Goal: Task Accomplishment & Management: Use online tool/utility

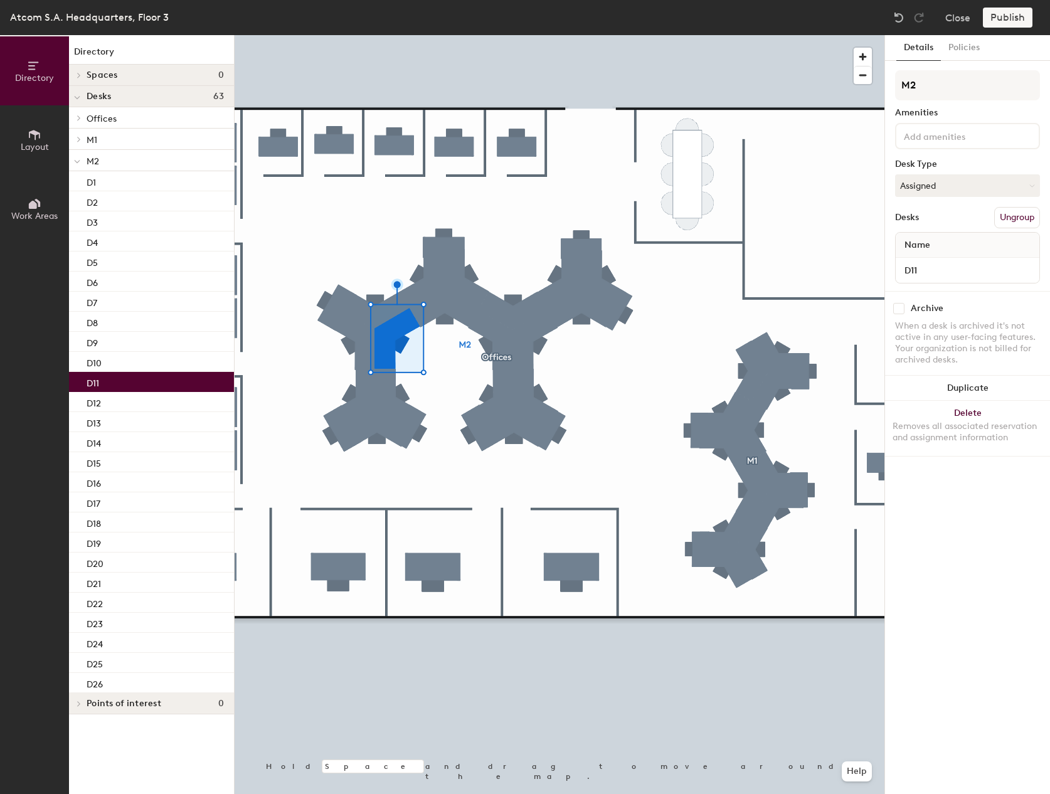
click at [38, 137] on icon at bounding box center [35, 135] width 14 height 14
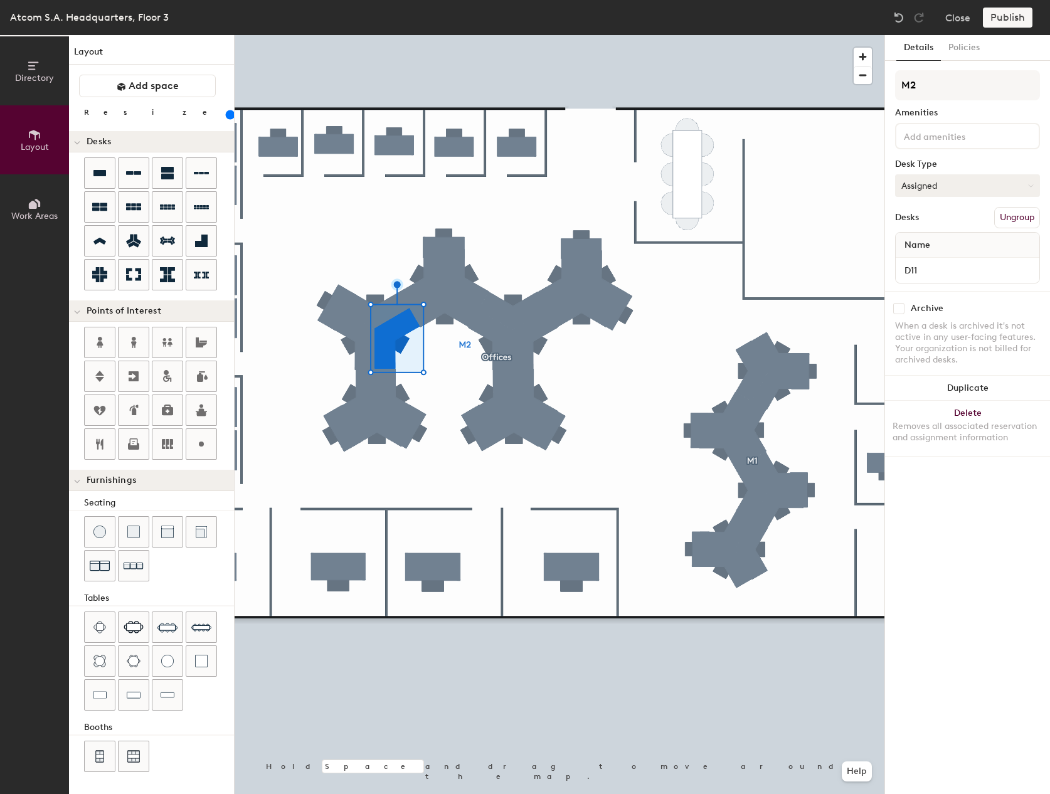
click at [949, 190] on button "Assigned" at bounding box center [967, 185] width 145 height 23
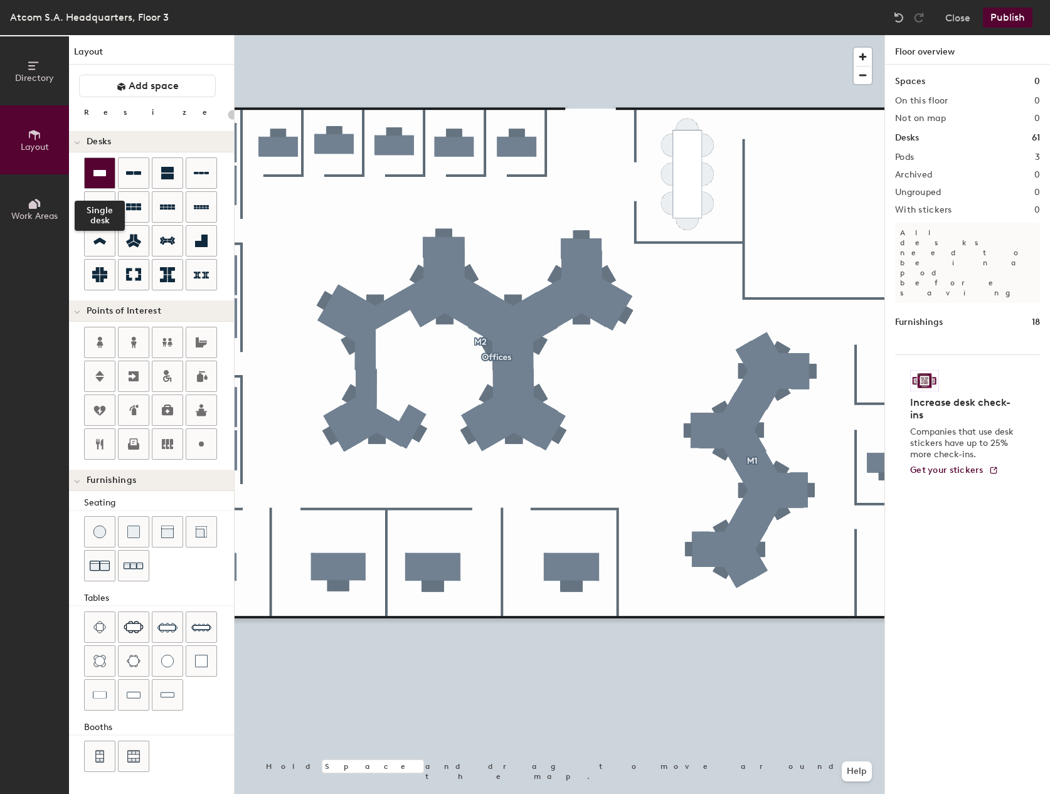
click at [103, 177] on icon at bounding box center [99, 173] width 15 height 15
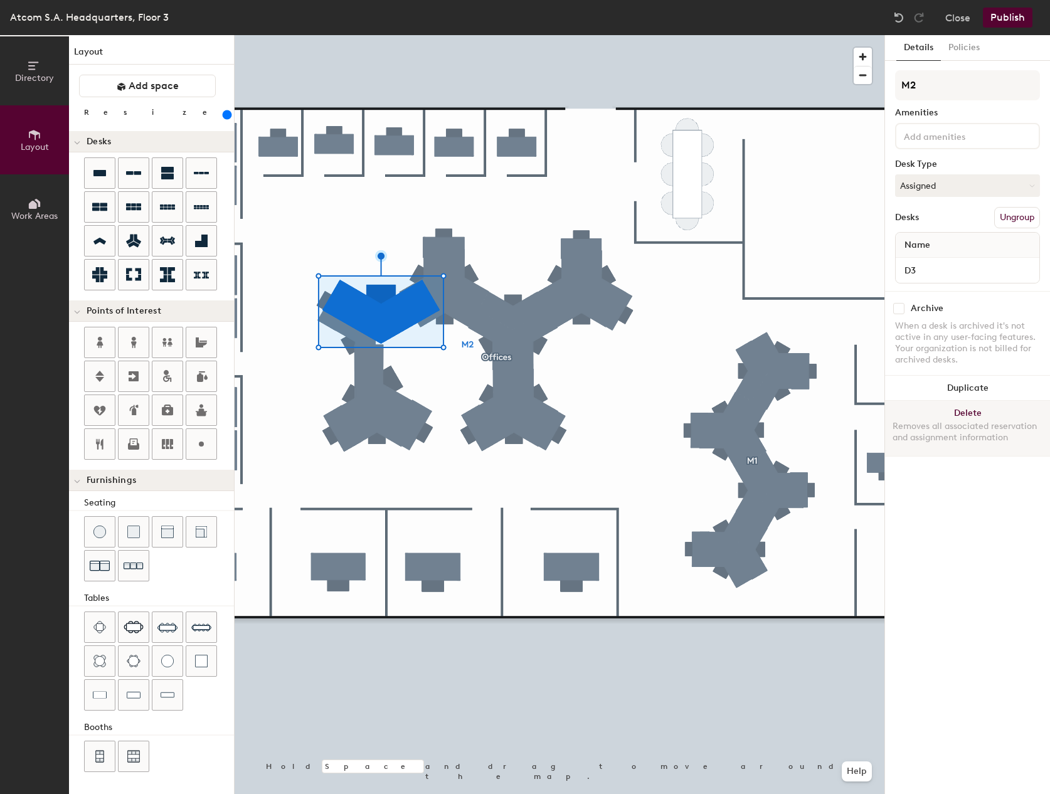
type input "340"
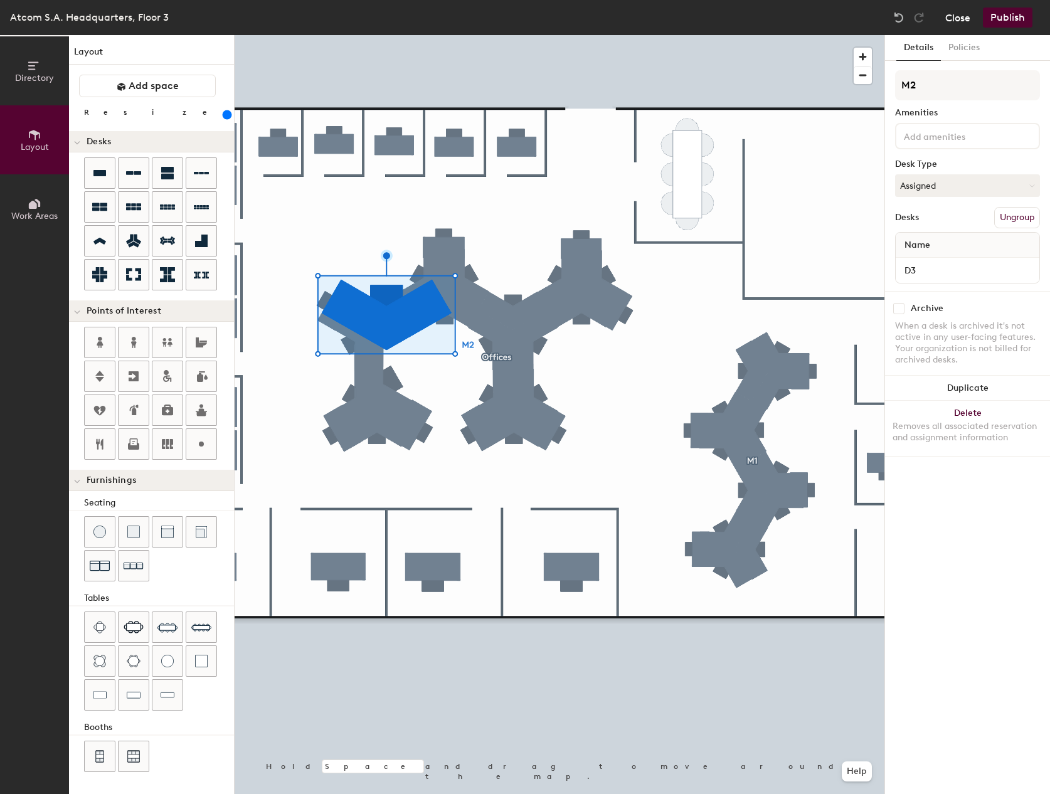
click at [949, 18] on button "Close" at bounding box center [957, 18] width 25 height 20
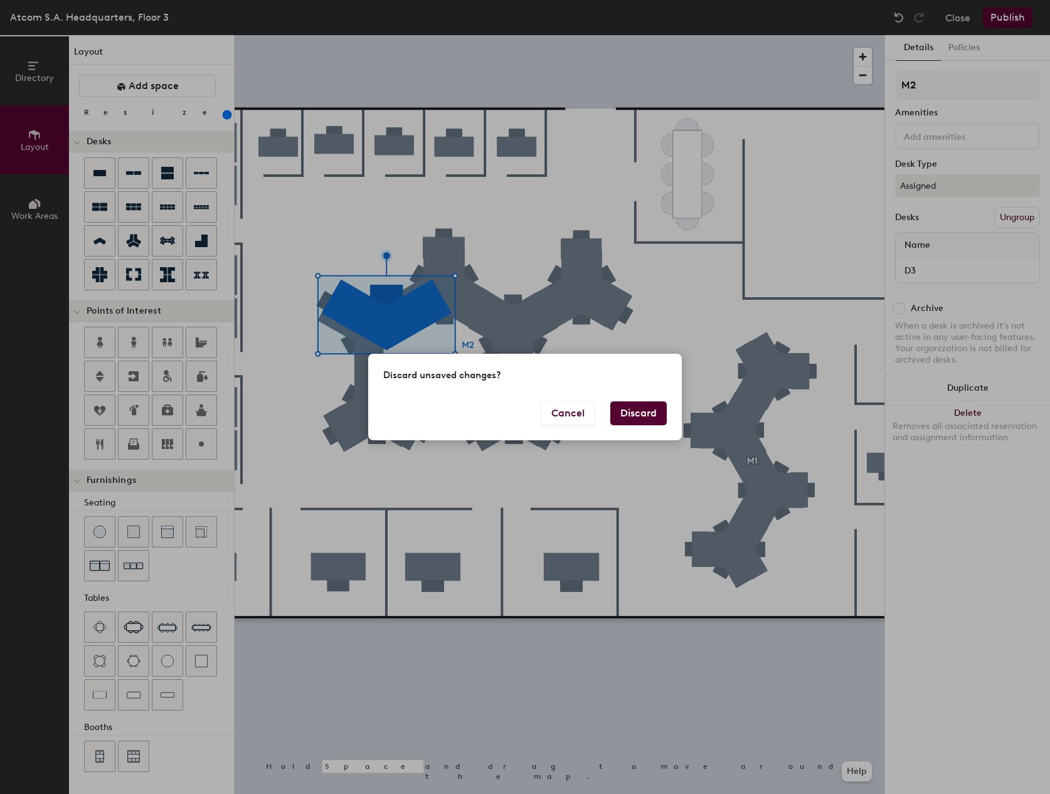
click at [639, 409] on button "Discard" at bounding box center [638, 413] width 56 height 24
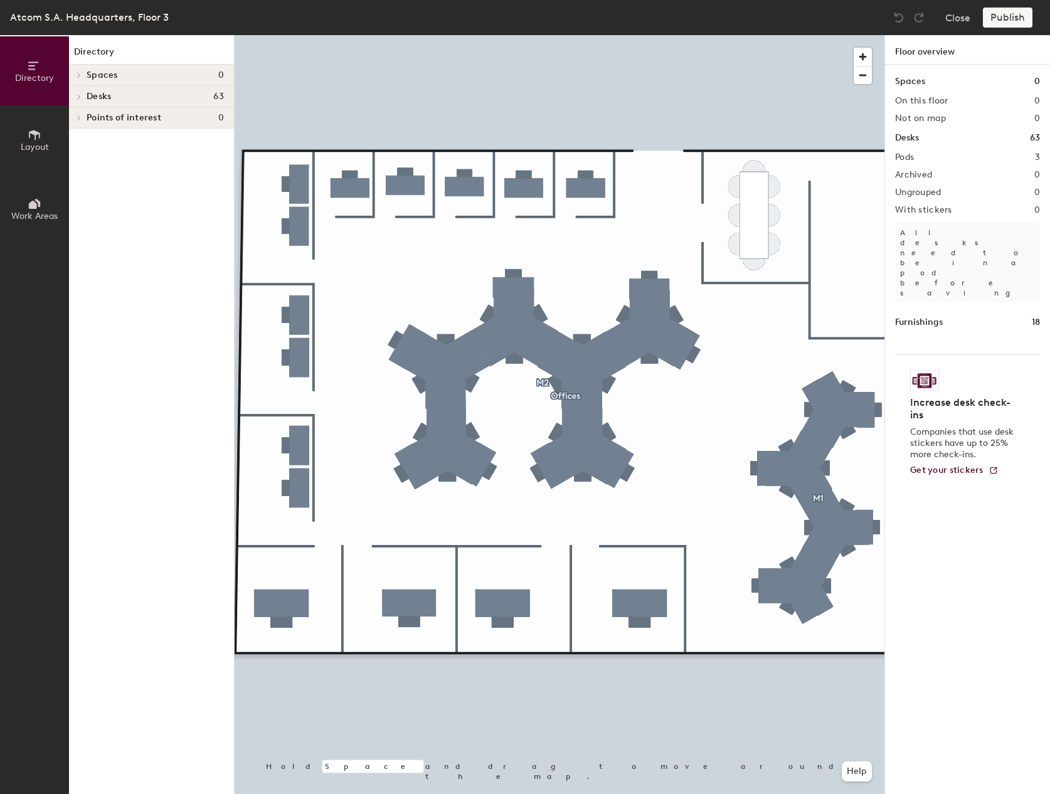
click at [78, 93] on div at bounding box center [77, 96] width 16 height 21
click at [31, 143] on span "Layout" at bounding box center [35, 147] width 28 height 11
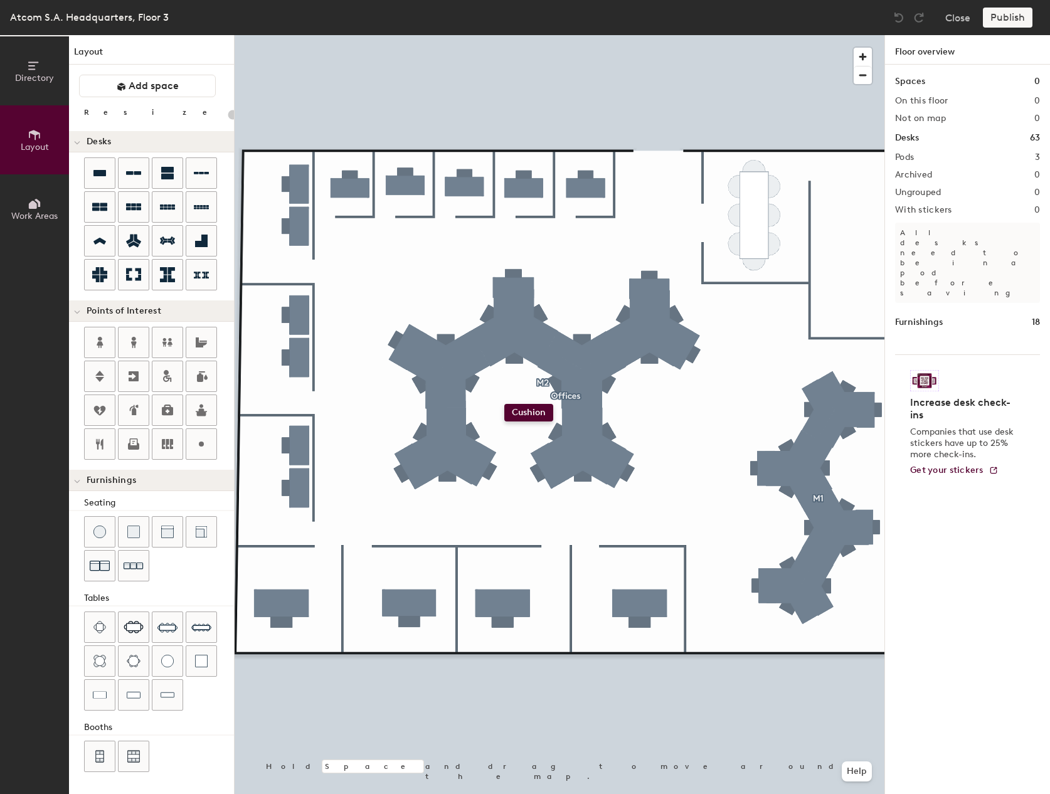
click at [504, 404] on div "Directory Layout Work Areas Layout Add space Resize Desks Points of Interest Fu…" at bounding box center [525, 414] width 1050 height 759
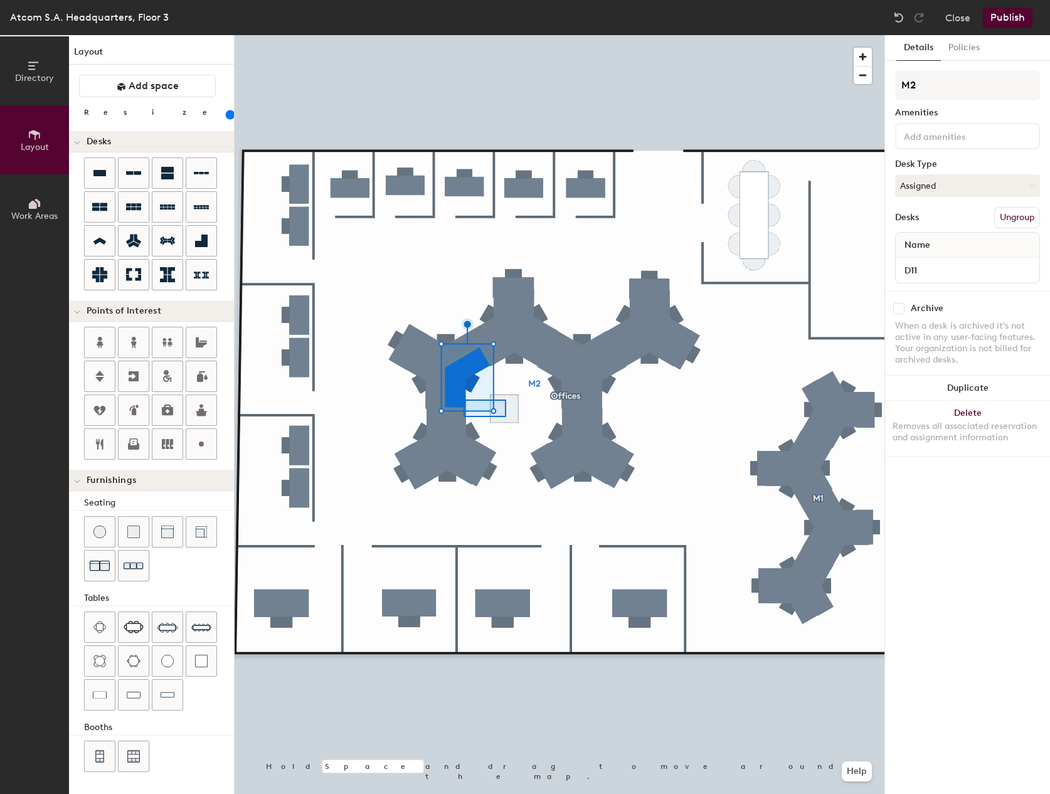
drag, startPoint x: 135, startPoint y: 535, endPoint x: 224, endPoint y: 519, distance: 89.9
click at [463, 35] on div at bounding box center [560, 35] width 650 height 0
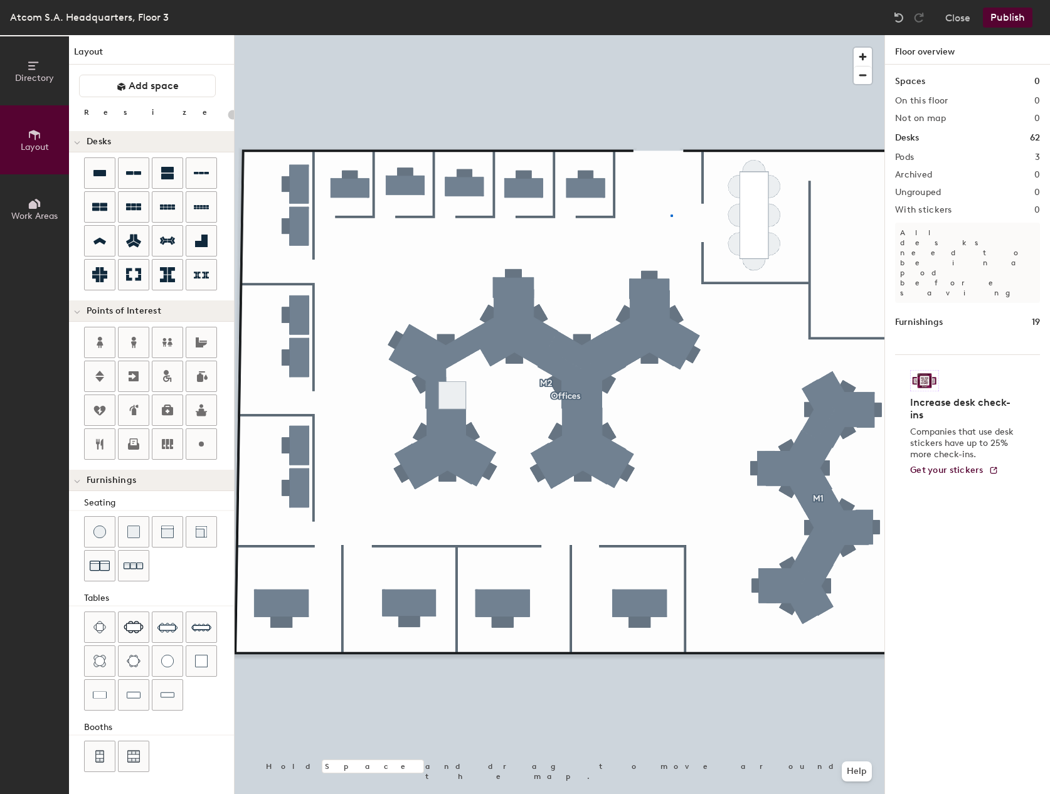
click at [670, 35] on div at bounding box center [560, 35] width 650 height 0
type input "20"
click at [521, 35] on div at bounding box center [560, 35] width 650 height 0
